Goal: Task Accomplishment & Management: Manage account settings

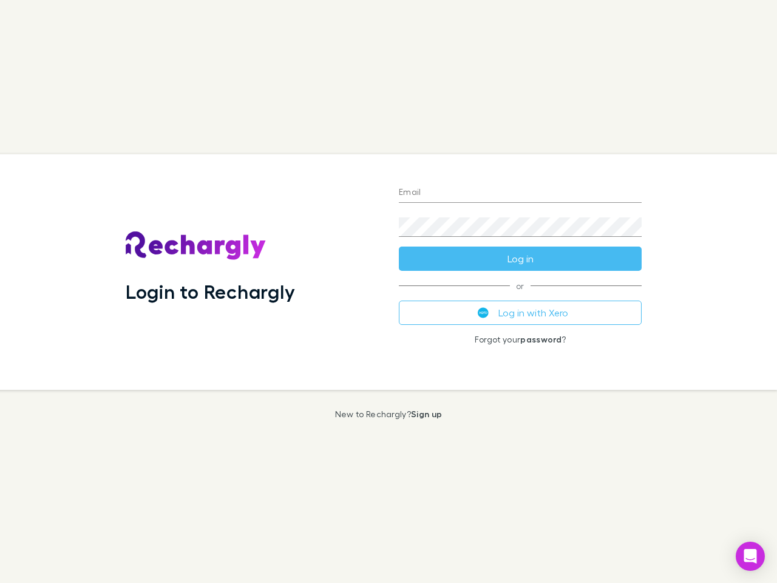
click at [388, 291] on div "Login to Rechargly" at bounding box center [252, 271] width 273 height 235
click at [520, 193] on input "Email" at bounding box center [520, 192] width 243 height 19
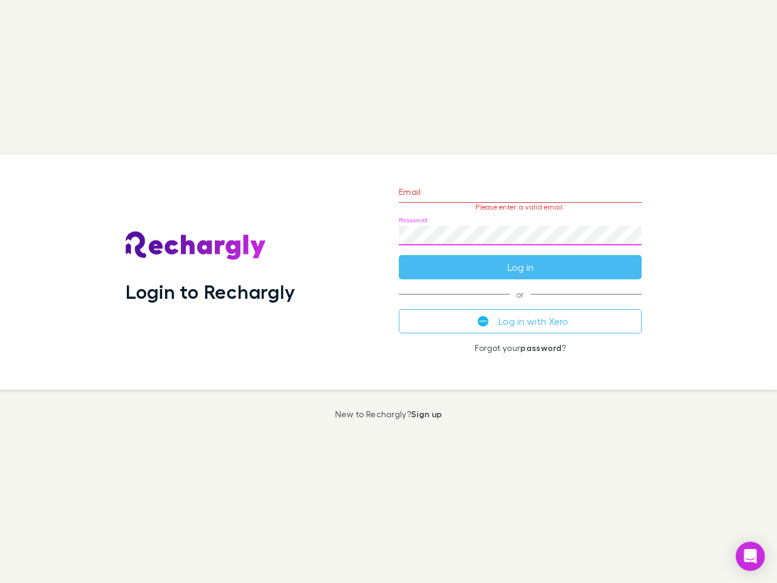
click at [520, 259] on form "Email Please enter a valid email. Password Log in" at bounding box center [520, 227] width 243 height 106
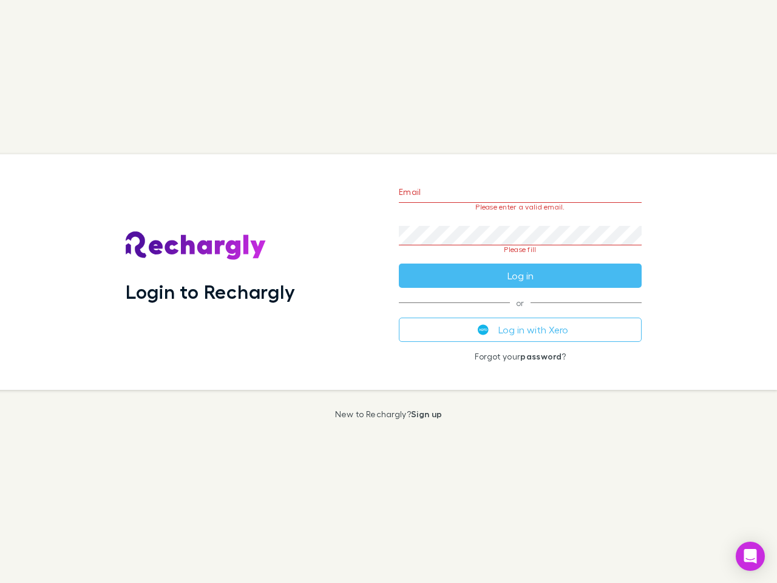
click at [520, 313] on div "Email Please enter a valid email. Password Please fill Log in or Log in with Xe…" at bounding box center [520, 271] width 262 height 235
click at [750, 556] on icon "Open Intercom Messenger" at bounding box center [750, 556] width 13 height 15
